Goal: Check status: Check status

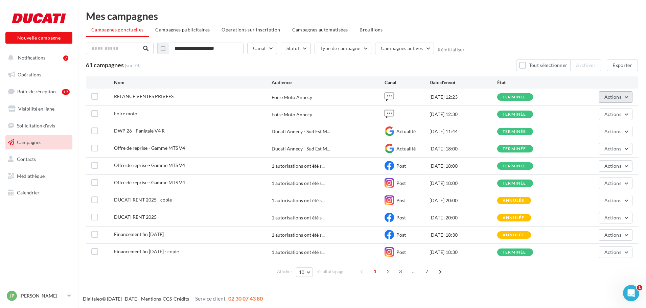
click at [617, 97] on span "Actions" at bounding box center [612, 97] width 17 height 6
click at [605, 111] on button "Voir les résultats" at bounding box center [595, 113] width 74 height 18
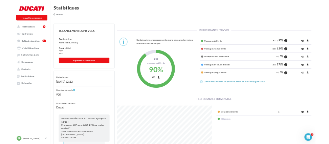
scroll to position [135, 213]
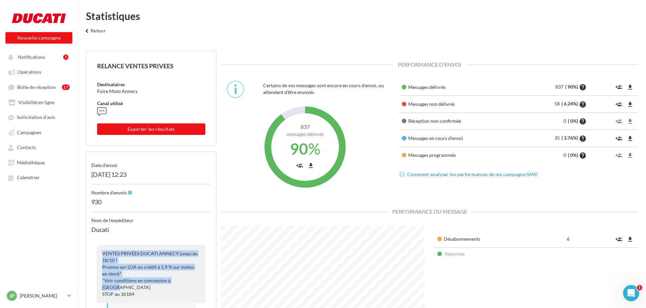
drag, startPoint x: 197, startPoint y: 281, endPoint x: 93, endPoint y: 252, distance: 107.8
click at [93, 252] on div "VENTES PRIVÉES DUCATI ANNECY jusqu'au 18/10 ! Promos sur LOA ou crédit à 1,9 % …" at bounding box center [151, 271] width 120 height 64
copy span "VENTES PRIVÉES DUCATI ANNECY jusqu'au 18/10 ! Promos sur LOA ou crédit à 1,9 % …"
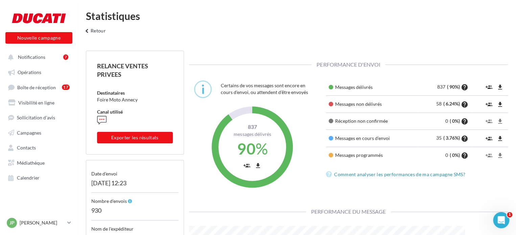
scroll to position [337967, 337905]
